Goal: Information Seeking & Learning: Learn about a topic

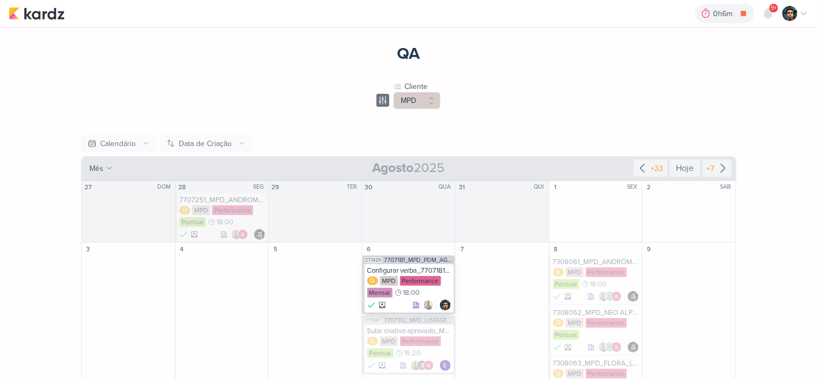
scroll to position [120, 0]
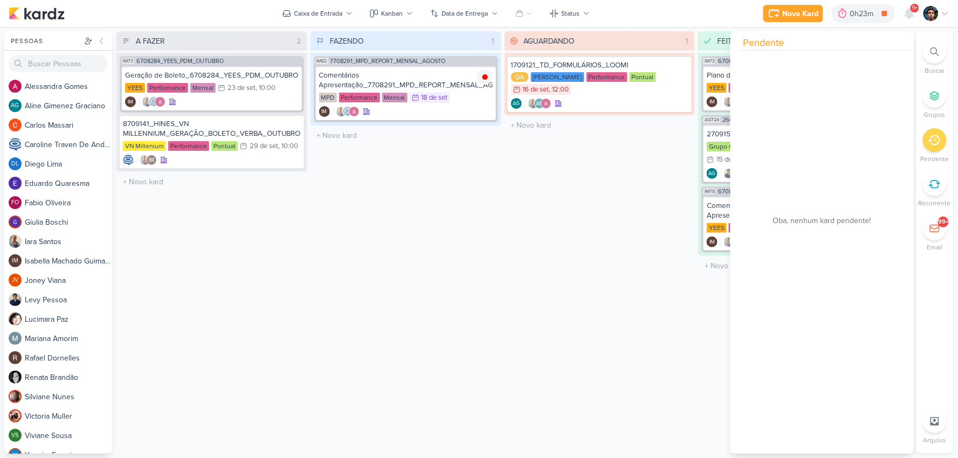
click at [454, 200] on div "FAZENDO 1 Mover Para Esquerda Mover Para Direita Deletar IM82 7708291_MPD_REPOR…" at bounding box center [405, 242] width 191 height 422
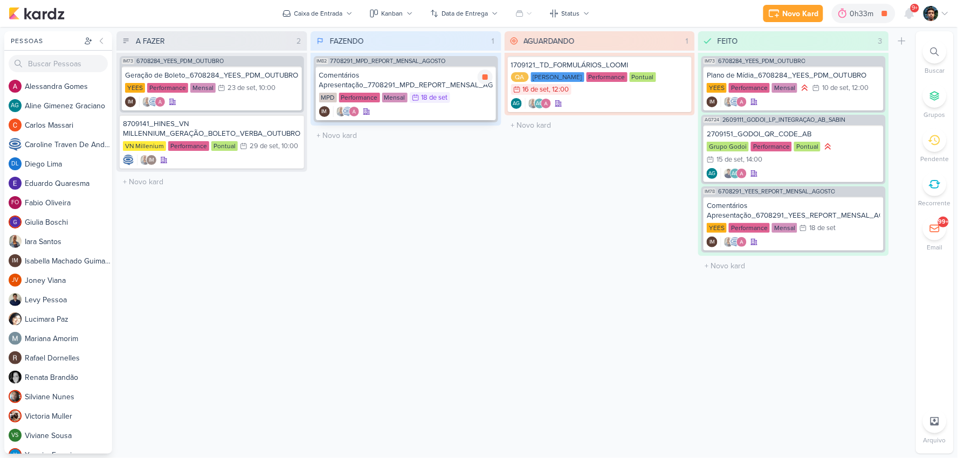
click at [428, 71] on div "Comentários Apresentação_7708291_MPD_REPORT_MENSAL_AGOSTO" at bounding box center [406, 80] width 174 height 19
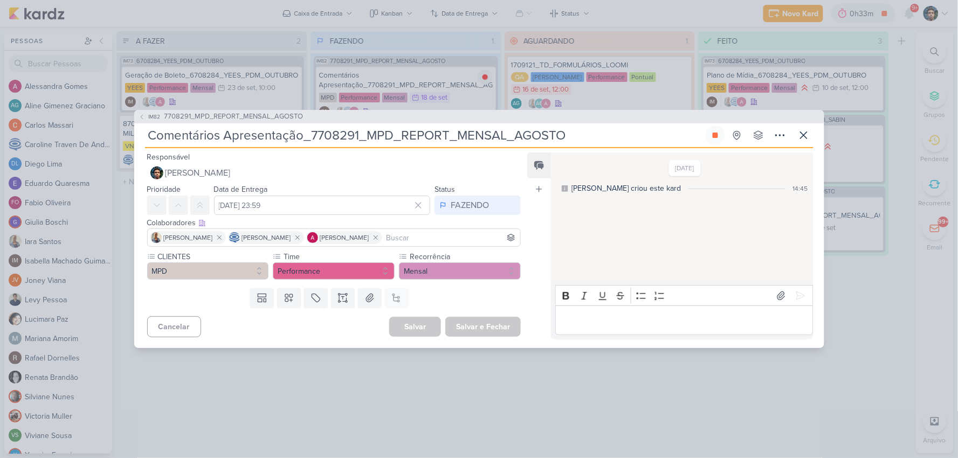
click at [868, 19] on div "IM82 7708291_MPD_REPORT_MENSAL_AGOSTO Comentários Apresentação_7708291_MPD_REPO…" at bounding box center [479, 229] width 958 height 458
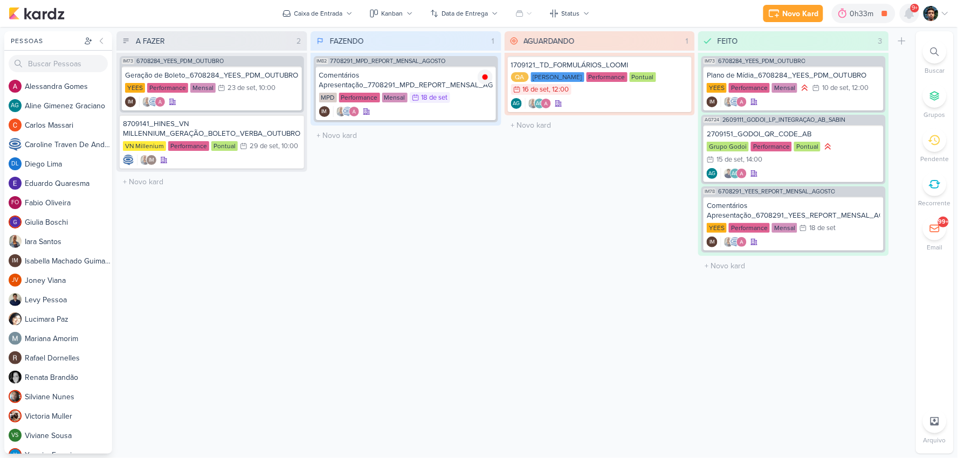
click at [909, 13] on icon at bounding box center [909, 14] width 9 height 10
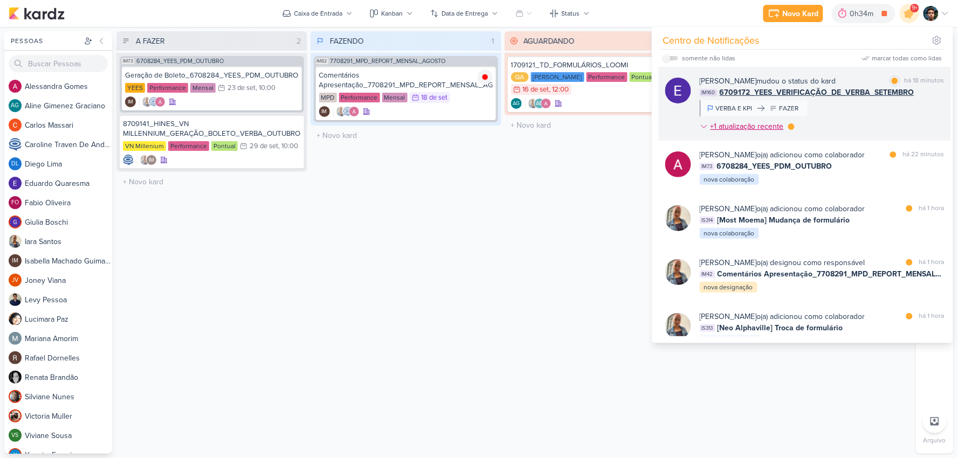
click at [760, 126] on div "+1 atualização recente" at bounding box center [747, 126] width 75 height 11
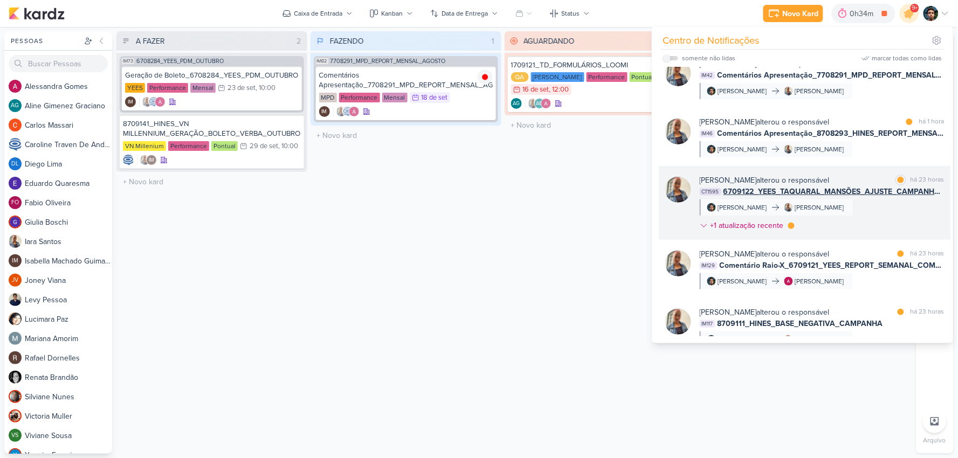
scroll to position [359, 0]
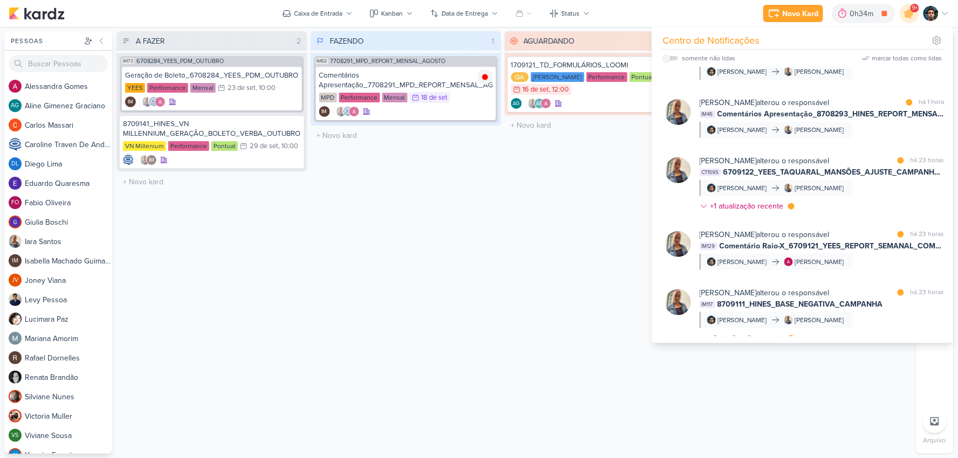
click at [433, 172] on div "FAZENDO 1 Mover Para Esquerda Mover Para Direita Deletar IM82 7708291_MPD_REPOR…" at bounding box center [405, 242] width 191 height 422
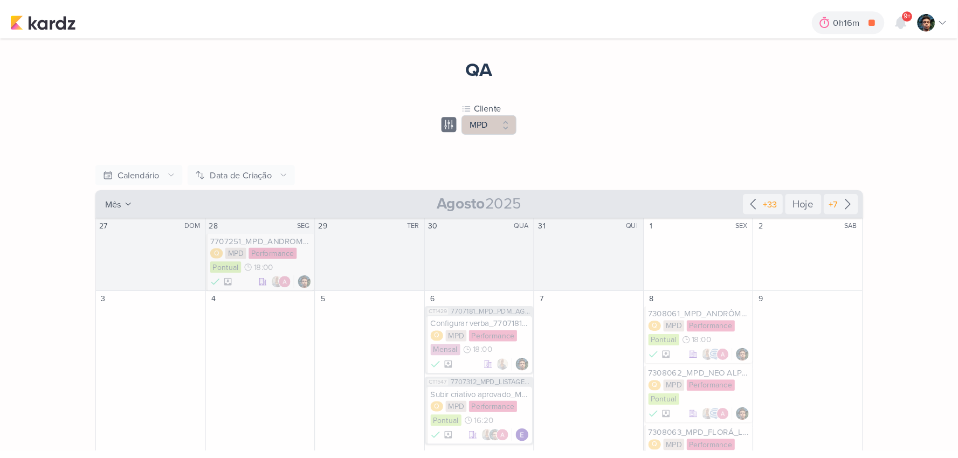
scroll to position [120, 0]
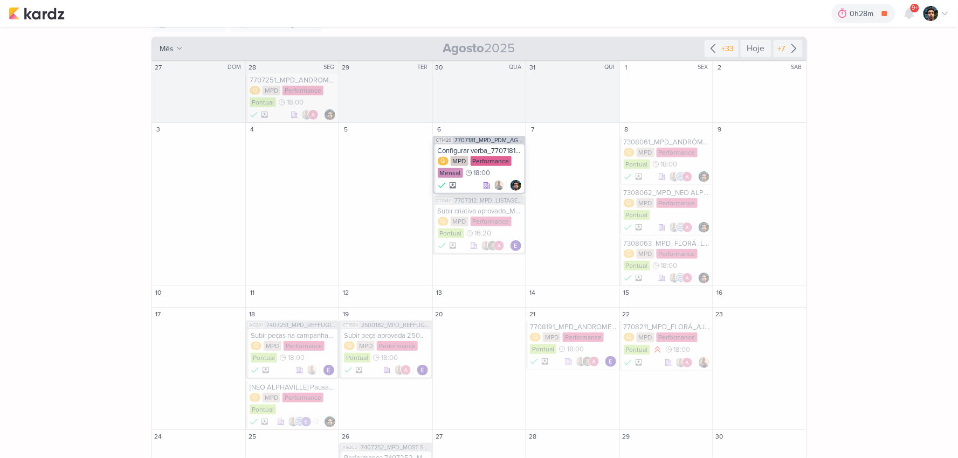
click at [514, 166] on div "Q MPD Performance Mensal 18:00" at bounding box center [480, 167] width 85 height 23
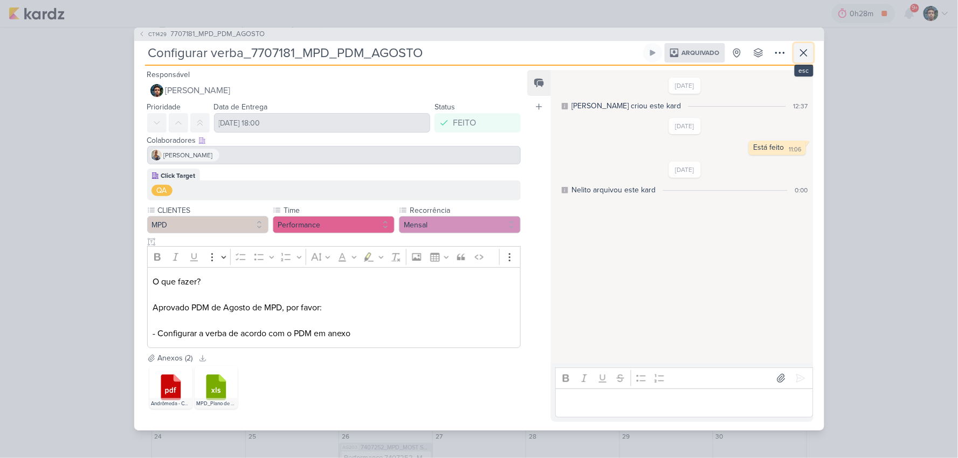
click at [801, 56] on icon at bounding box center [803, 52] width 13 height 13
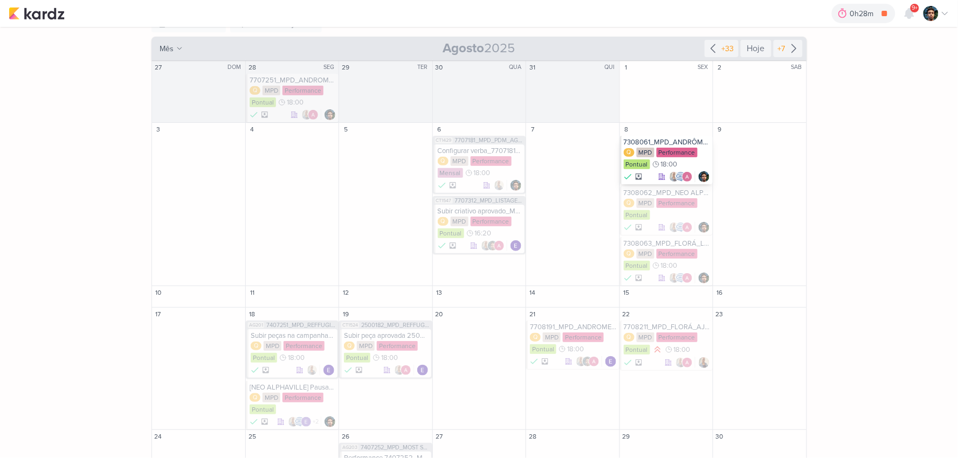
click at [671, 141] on div "7308061_MPD_ANDRÔMEDA_QUEBRA CAMPANHAS" at bounding box center [666, 142] width 87 height 9
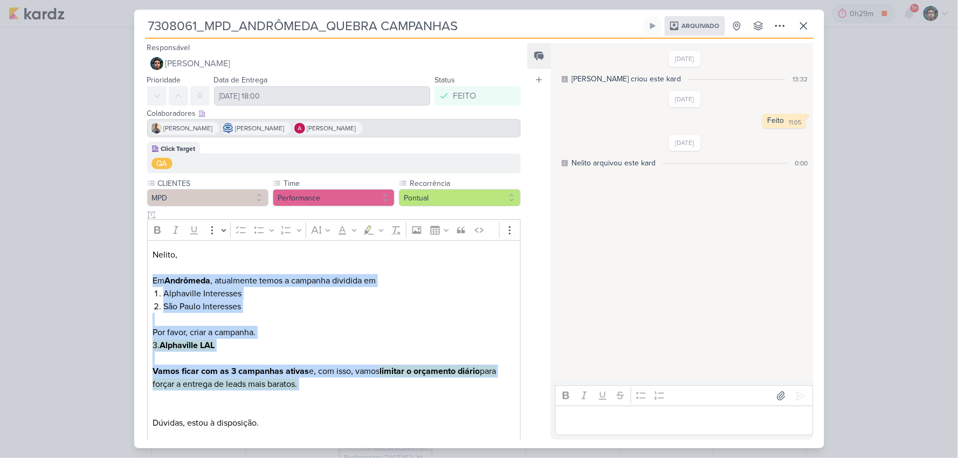
drag, startPoint x: 150, startPoint y: 275, endPoint x: 335, endPoint y: 396, distance: 221.2
click at [335, 378] on div "Nelito, Em Andrômeda , atualmente temos a campanha dividida em [GEOGRAPHIC_DATA…" at bounding box center [334, 352] width 374 height 224
copy div "Em Andrômeda , atualmente temos a campanha dividida em [GEOGRAPHIC_DATA] Intere…"
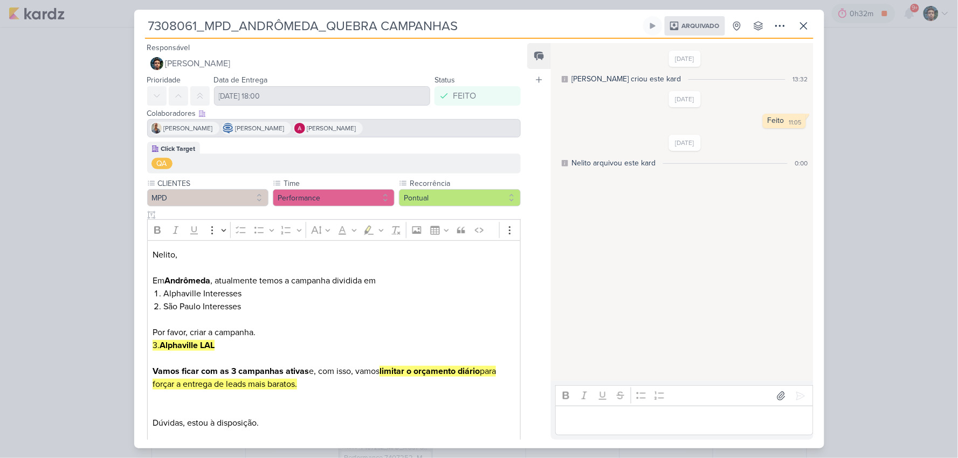
click at [682, 214] on div "[DATE] [PERSON_NAME] criou este kard 13:32 [DATE] Feito 11:05" at bounding box center [681, 212] width 261 height 337
click at [807, 29] on icon at bounding box center [803, 25] width 13 height 13
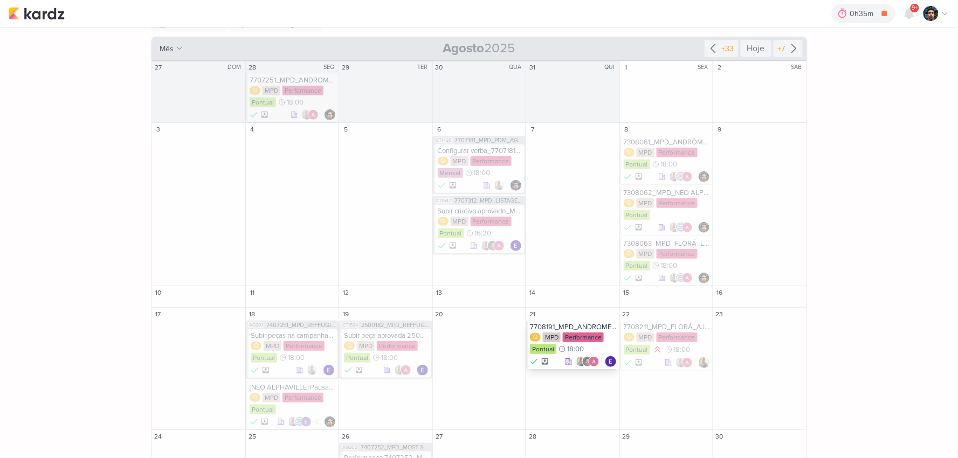
click at [606, 326] on div "7708191_MPD_ANDROMEDA_SUBIR_ANÚNCIO_ANDROMEDA_FESTIVAL" at bounding box center [573, 327] width 87 height 9
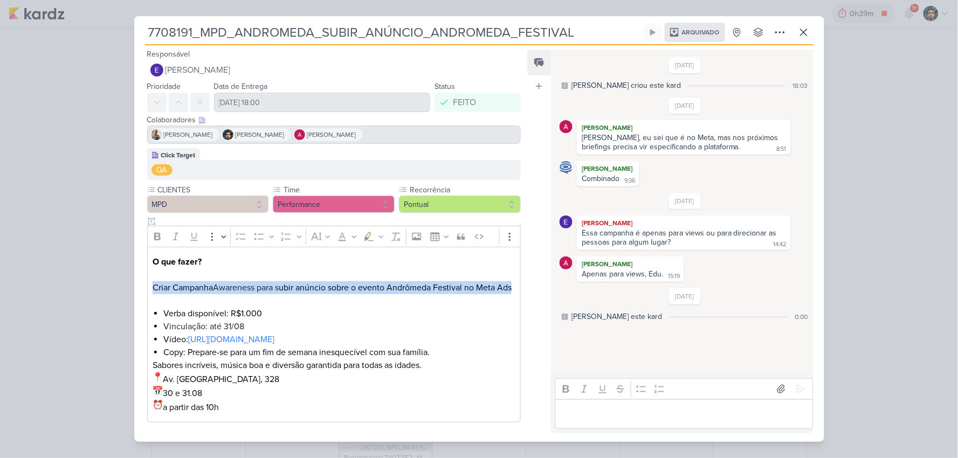
drag, startPoint x: 153, startPoint y: 277, endPoint x: 299, endPoint y: 289, distance: 146.6
click at [299, 289] on p "O que fazer? Criar Campanha Awareness para s ubir anúncio sobre o evento Andrôm…" at bounding box center [334, 281] width 362 height 52
copy p "Criar Campanha Awareness para s ubir anúncio sobre o evento Andrômeda Festival …"
click at [809, 30] on icon at bounding box center [803, 32] width 13 height 13
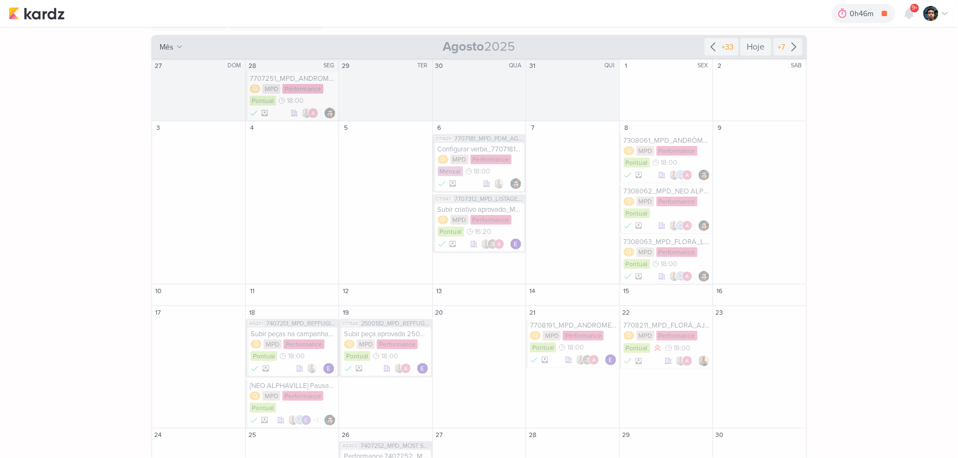
scroll to position [121, 0]
click at [660, 244] on div "7308063_MPD_FLORÁ_LIMITAR CAMPANHA" at bounding box center [666, 242] width 87 height 9
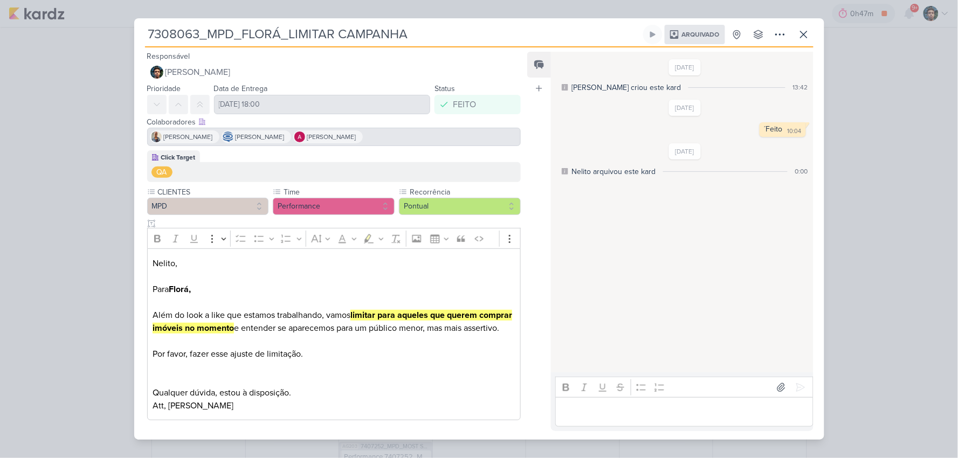
drag, startPoint x: 152, startPoint y: 281, endPoint x: 308, endPoint y: 336, distance: 165.5
click at [308, 336] on div "[PERSON_NAME], Para Florá, Além do look a like que estamos trabalhando, vamos l…" at bounding box center [334, 334] width 374 height 172
copy div "Para Florá, Além do look a like que estamos trabalhando, vamos limitar para aqu…"
click at [388, 286] on p "Para Florá," at bounding box center [334, 289] width 362 height 13
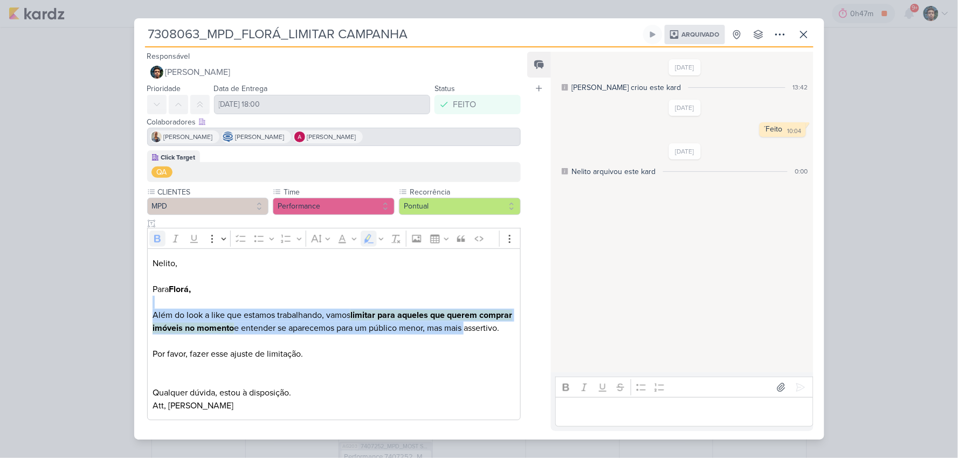
drag, startPoint x: 512, startPoint y: 327, endPoint x: 223, endPoint y: 294, distance: 291.2
click at [244, 295] on div "[PERSON_NAME], Para Florá, Além do look a like que estamos trabalhando, vamos l…" at bounding box center [334, 334] width 374 height 172
drag, startPoint x: 209, startPoint y: 330, endPoint x: 140, endPoint y: 304, distance: 73.2
click at [140, 304] on div "Click Target QA CLIENTES MPD Time" at bounding box center [329, 287] width 391 height 274
copy p "Além do look a like que estamos trabalhando, vamos limitar para aqueles que que…"
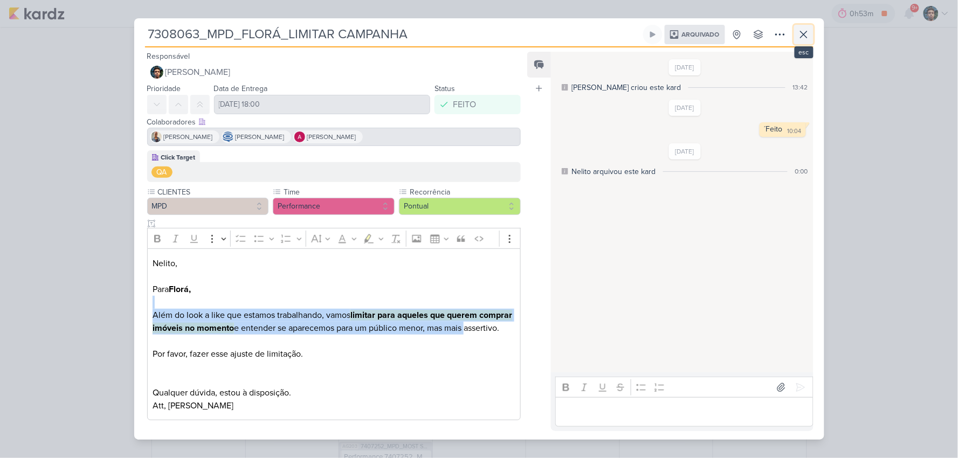
click at [806, 29] on icon at bounding box center [803, 34] width 13 height 13
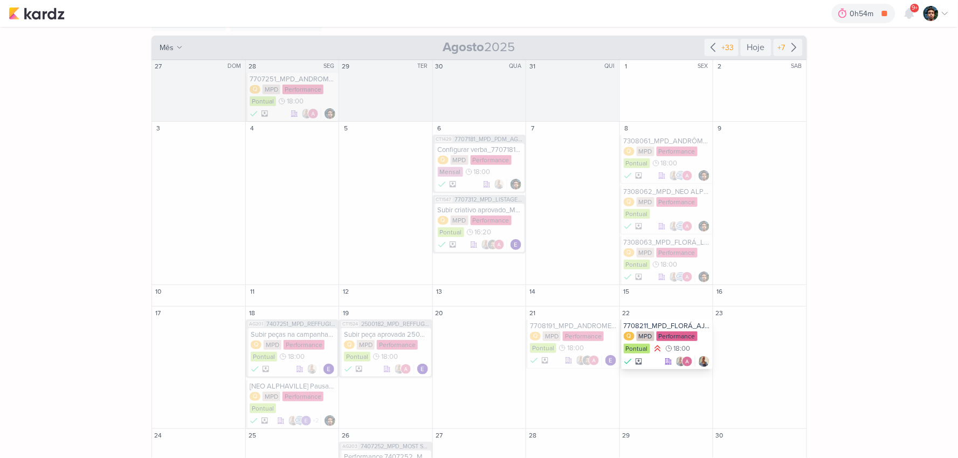
click at [676, 329] on div "7708211_MPD_FLORÁ_AJUSTE_ANÚNCIO_GOOGLE ADS" at bounding box center [666, 326] width 87 height 9
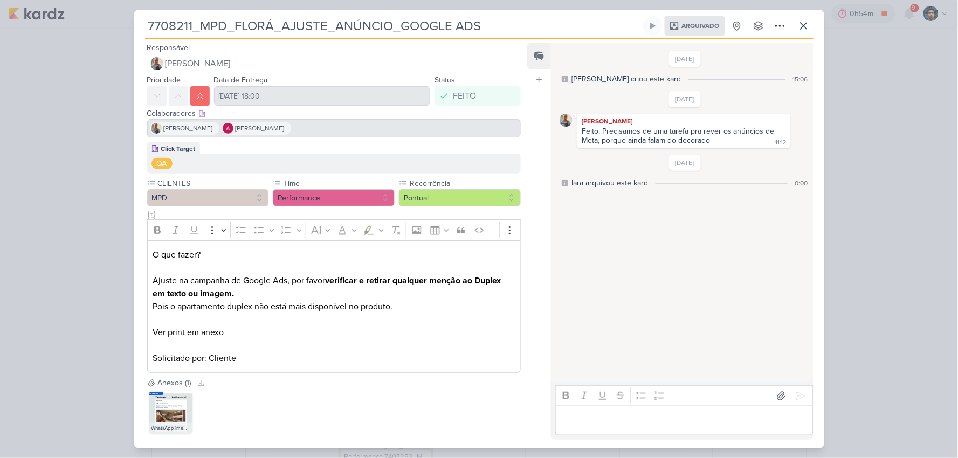
drag, startPoint x: 153, startPoint y: 278, endPoint x: 406, endPoint y: 304, distance: 255.1
click at [406, 304] on p "O que fazer? Ajuste na campanha de Google Ads, por favor verificar e retirar qu…" at bounding box center [334, 293] width 362 height 91
copy p "Ajuste na campanha de Google Ads, por favor verificar e retirar qualquer menção…"
click at [808, 27] on icon at bounding box center [803, 25] width 13 height 13
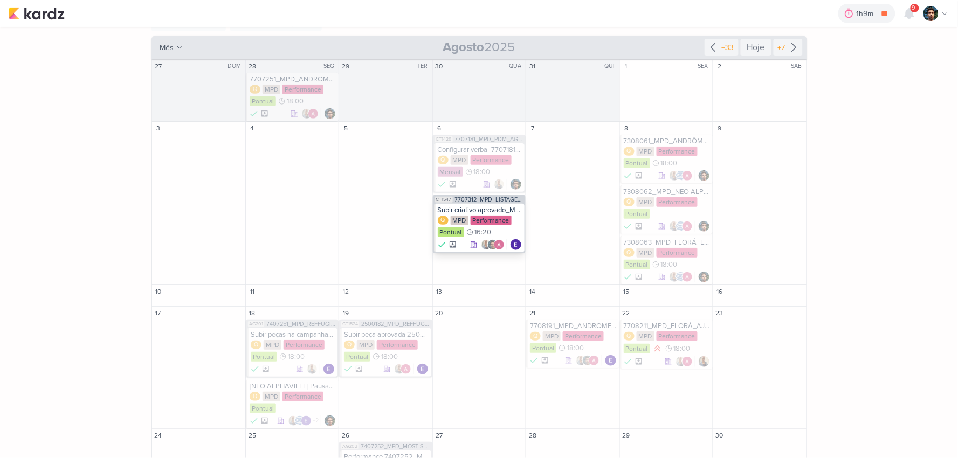
click at [497, 211] on div "Subir criativo aprovado_Most_7707312_MPD_LISTAGEM_PRODUTOS_ANÚNCIO_REDE_SOCIAL" at bounding box center [480, 210] width 85 height 9
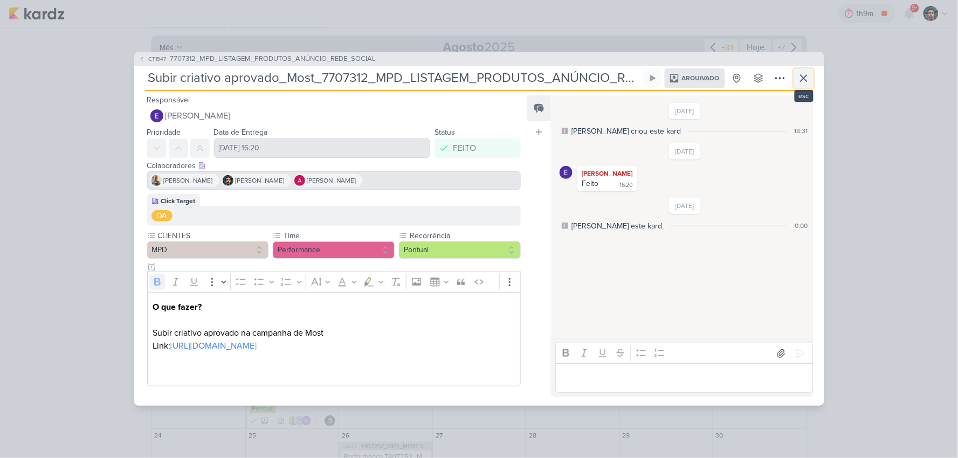
click at [798, 72] on icon at bounding box center [803, 78] width 13 height 13
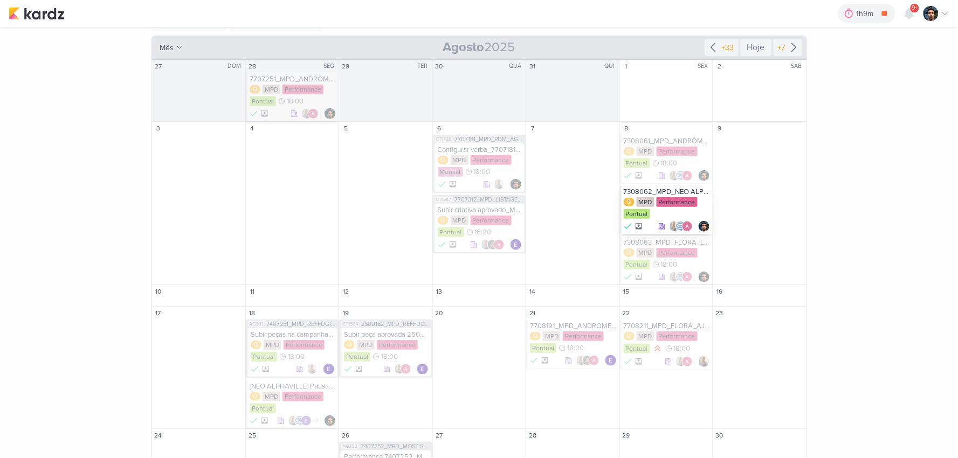
click at [666, 195] on div "7308062_MPD_NEO ALPHAVILLE_PAUSAR PMAX" at bounding box center [666, 192] width 87 height 9
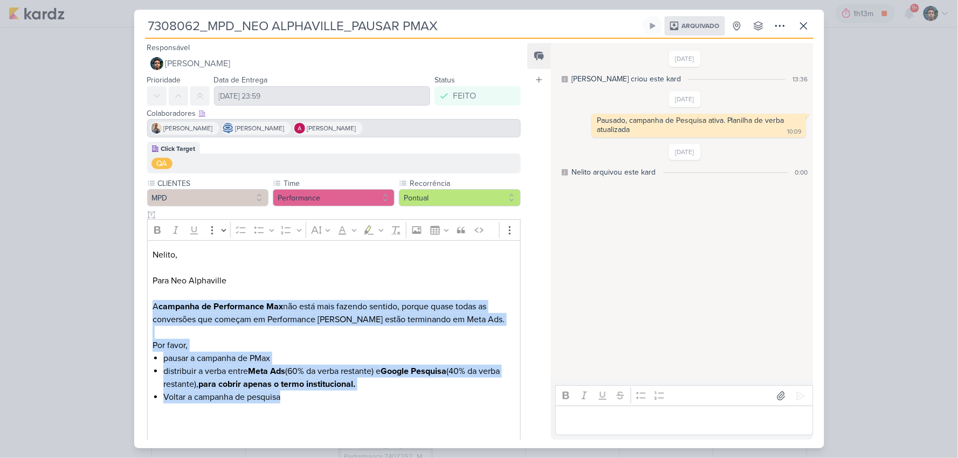
drag, startPoint x: 293, startPoint y: 397, endPoint x: 154, endPoint y: 304, distance: 167.1
click at [154, 302] on div "[PERSON_NAME], Para Neo Alphaville A campanha de Performance [PERSON_NAME] não …" at bounding box center [334, 358] width 374 height 237
copy div "A campanha de Performance [PERSON_NAME] não está mais fazendo sentido, porque q…"
click at [800, 29] on icon at bounding box center [803, 26] width 6 height 6
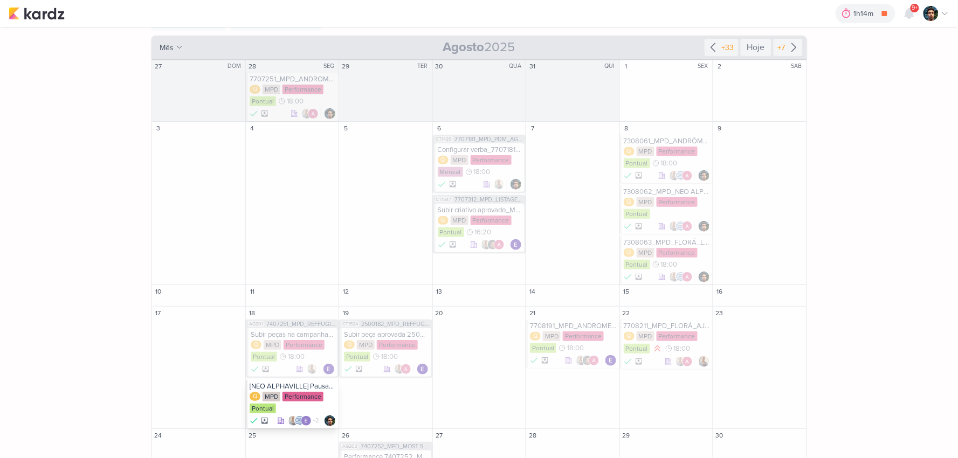
click at [292, 378] on div "[NEO ALPHAVILLE] Pausamos um grupo de anuncio" at bounding box center [293, 386] width 87 height 9
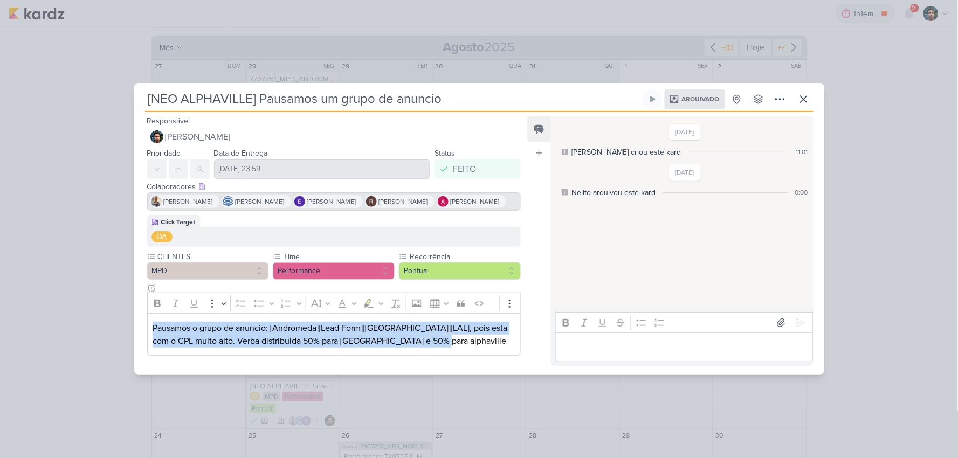
drag, startPoint x: 426, startPoint y: 349, endPoint x: 138, endPoint y: 325, distance: 289.3
click at [138, 325] on div "Click Target QA CLIENTES MPD Time" at bounding box center [329, 287] width 391 height 145
copy p "Pausamos o grupo de anuncio: [Andromeda][Lead Form][[GEOGRAPHIC_DATA]][LAL], po…"
click at [435, 348] on p "Pausamos o grupo de anuncio: [Andromeda][Lead Form][[GEOGRAPHIC_DATA]][LAL], po…" at bounding box center [334, 335] width 362 height 26
click at [427, 348] on p "Pausamos o grupo de anuncio: [Andromeda][Lead Form][[GEOGRAPHIC_DATA]][LAL], po…" at bounding box center [334, 335] width 362 height 26
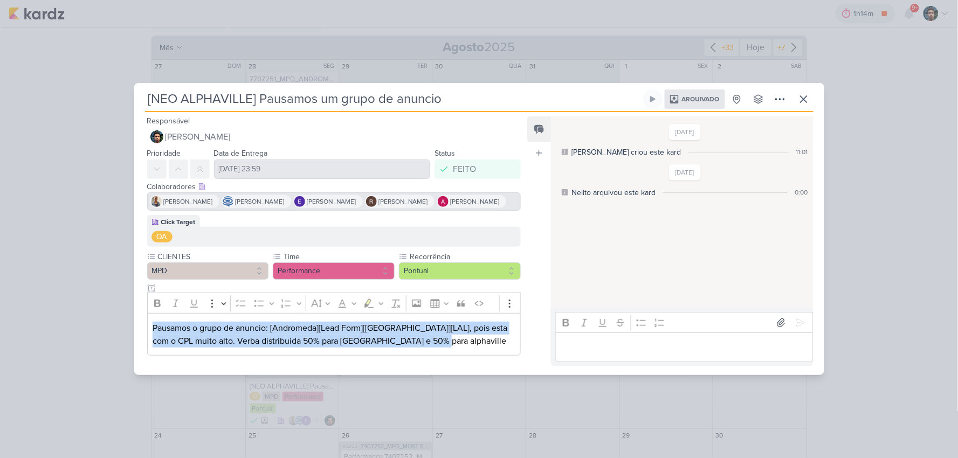
drag, startPoint x: 426, startPoint y: 350, endPoint x: 147, endPoint y: 333, distance: 279.7
click at [147, 333] on div "Pausamos o grupo de anuncio: [Andromeda][Lead Form][[GEOGRAPHIC_DATA]][LAL], po…" at bounding box center [334, 334] width 374 height 43
copy p "Pausamos o grupo de anuncio: [Andromeda][Lead Form][[GEOGRAPHIC_DATA]][LAL], po…"
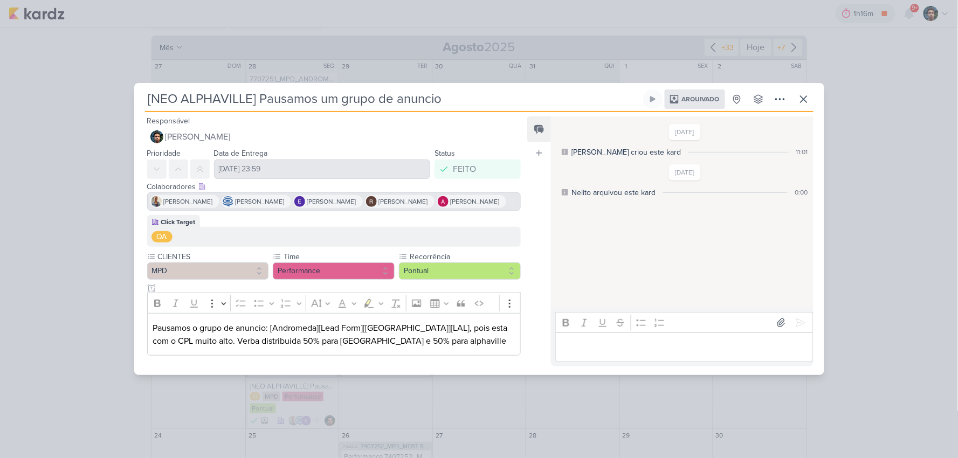
click at [817, 241] on div "[NEO ALPHAVILLE] Pausamos um grupo de anuncio Arquivado" at bounding box center [479, 229] width 958 height 458
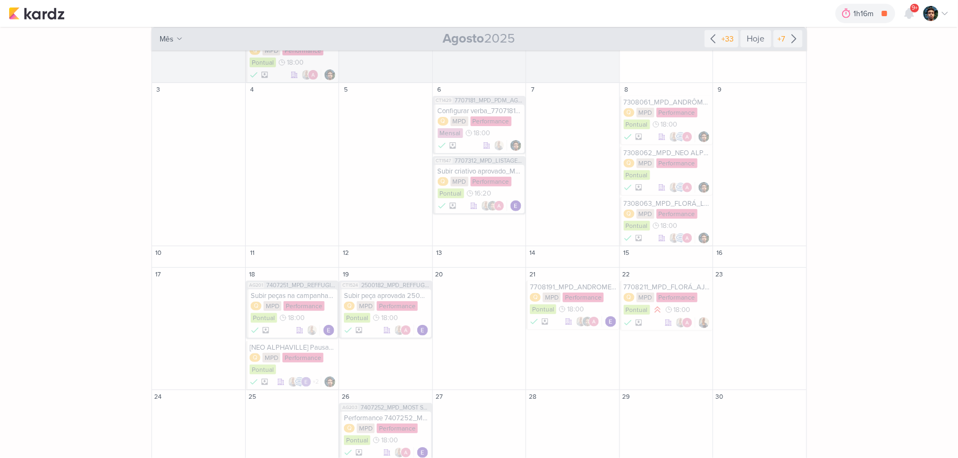
scroll to position [240, 0]
